Goal: Transaction & Acquisition: Download file/media

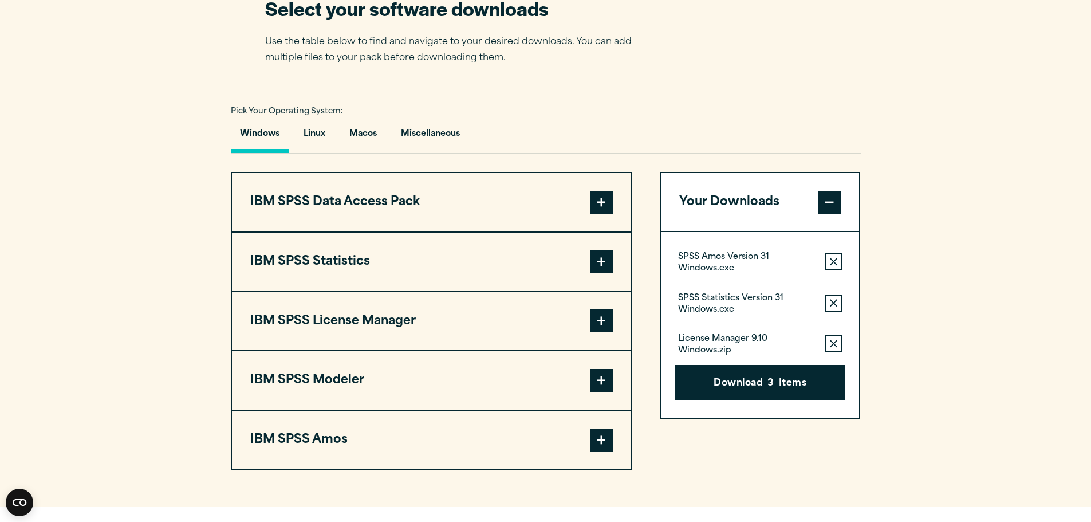
scroll to position [802, 0]
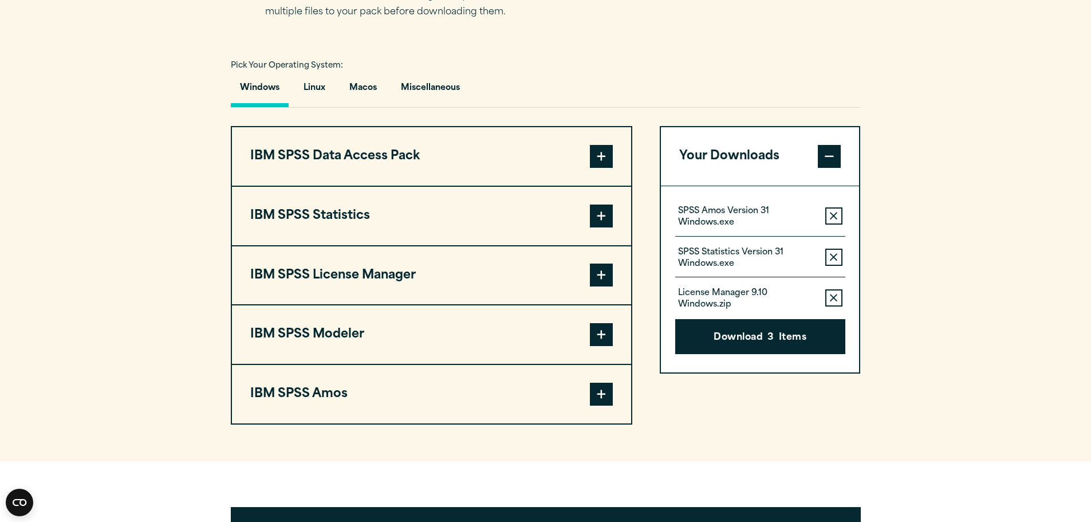
click at [596, 214] on span at bounding box center [601, 216] width 23 height 23
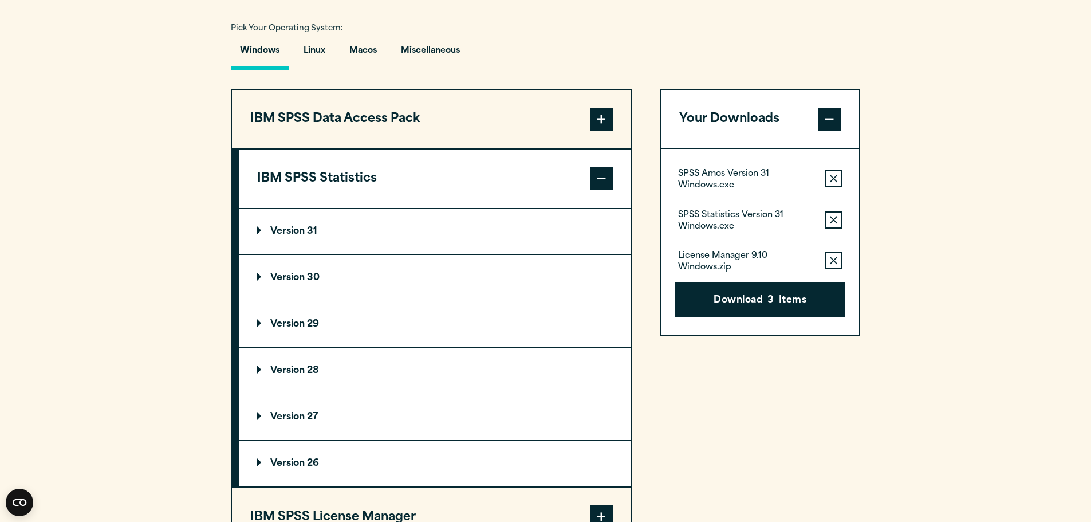
scroll to position [859, 0]
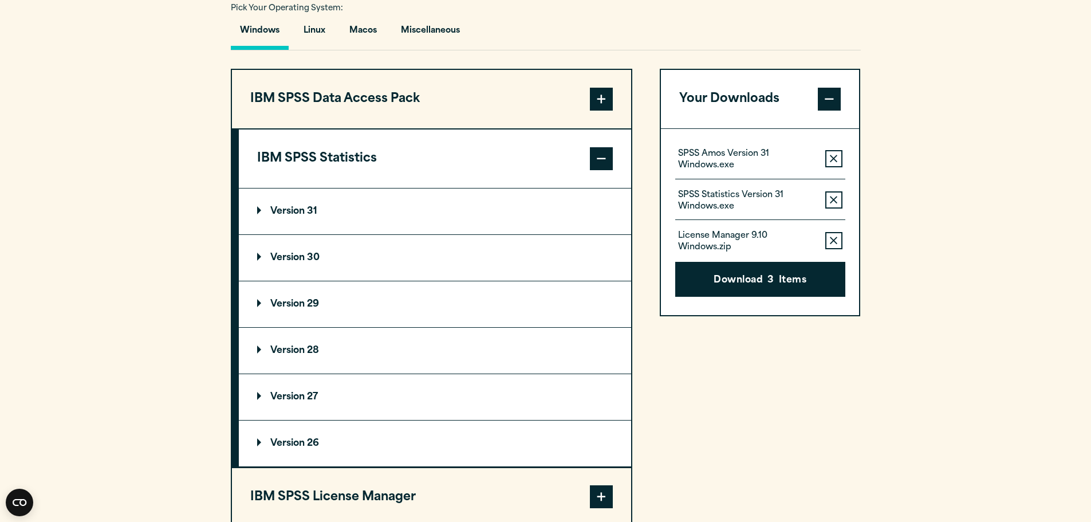
click at [256, 211] on summary "Version 31" at bounding box center [435, 211] width 392 height 46
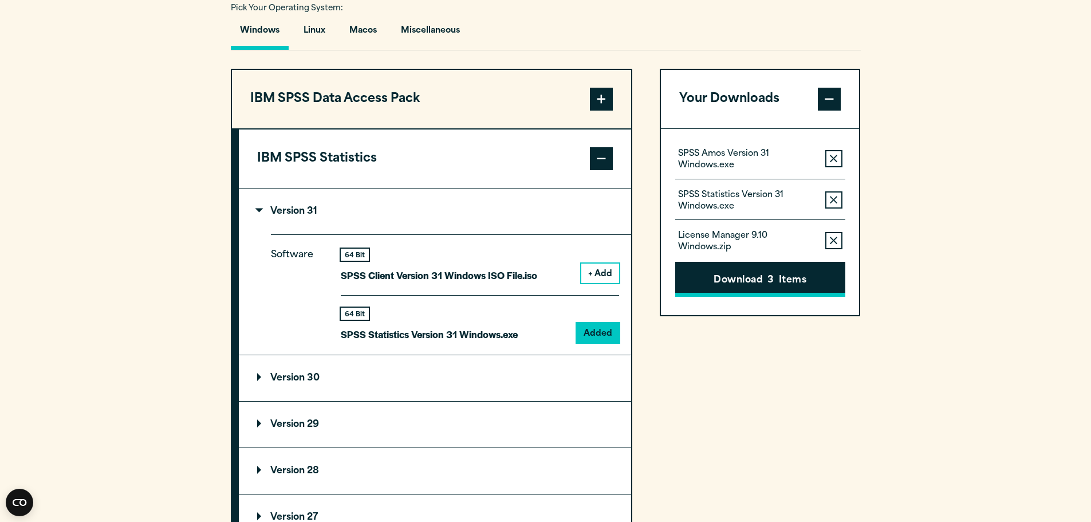
click at [749, 278] on button "Download 3 Items" at bounding box center [760, 280] width 170 height 36
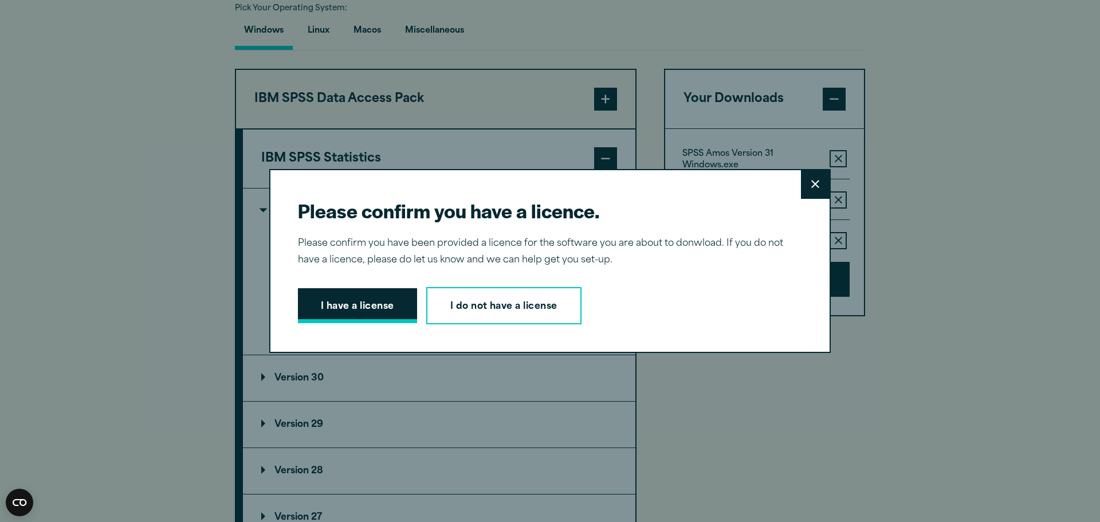
click at [349, 306] on button "I have a license" at bounding box center [357, 306] width 119 height 36
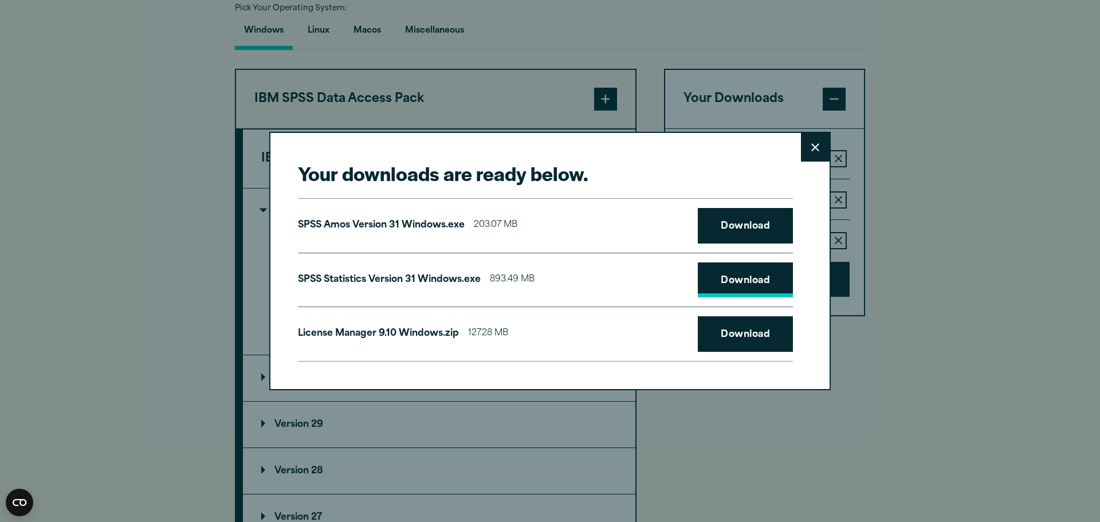
click at [742, 281] on link "Download" at bounding box center [745, 280] width 95 height 36
click at [948, 299] on div "Your downloads are ready below. Close SPSS Amos Version 31 Windows.exe 203.07 M…" at bounding box center [550, 261] width 1100 height 522
